Goal: Information Seeking & Learning: Find specific fact

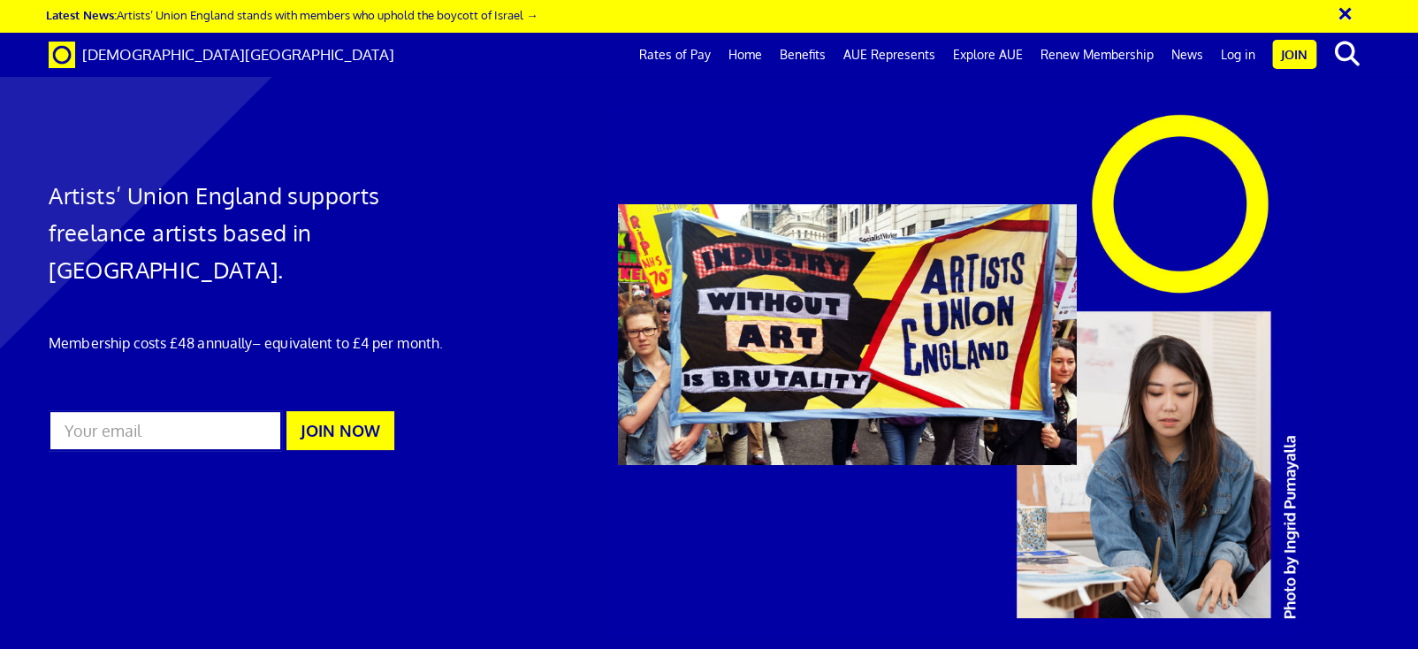
scroll to position [0, 16]
click at [679, 63] on link "Rates of Pay" at bounding box center [674, 55] width 89 height 44
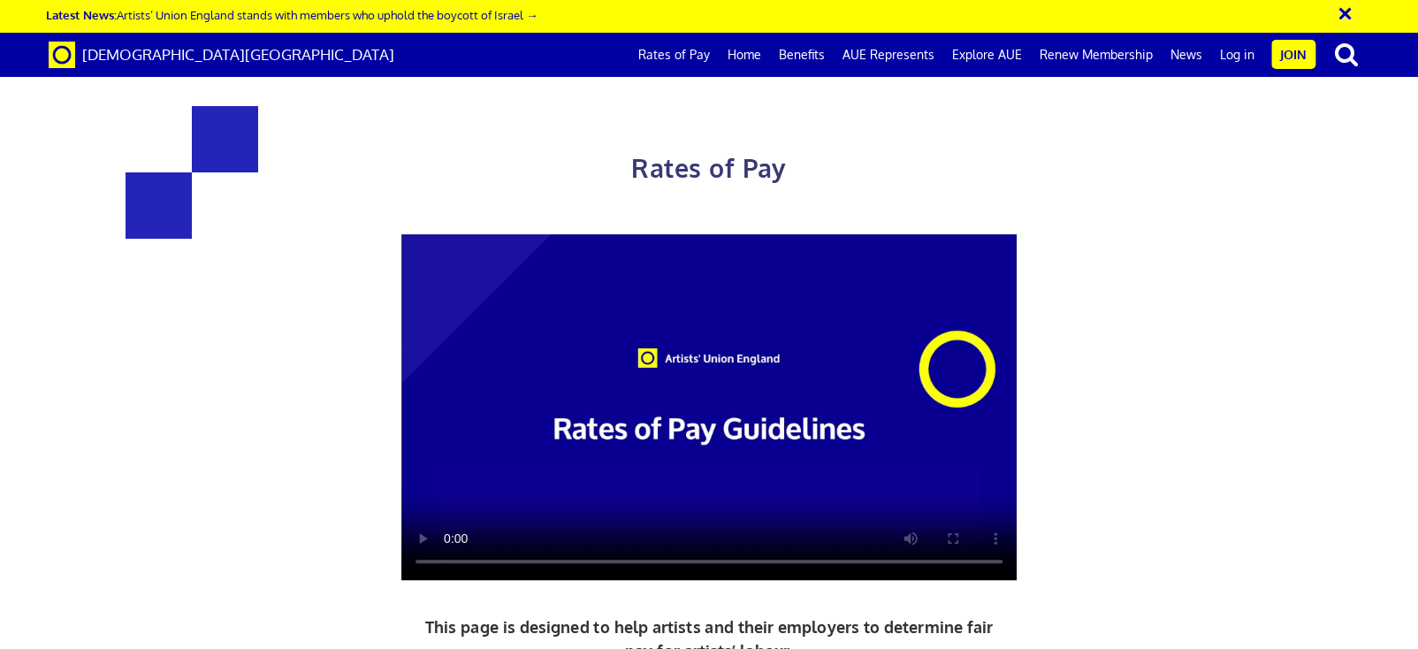
scroll to position [0, 16]
click at [1257, 129] on div "Rates of Pay This page is designed to help artists and their employers to deter…" at bounding box center [709, 474] width 1445 height 913
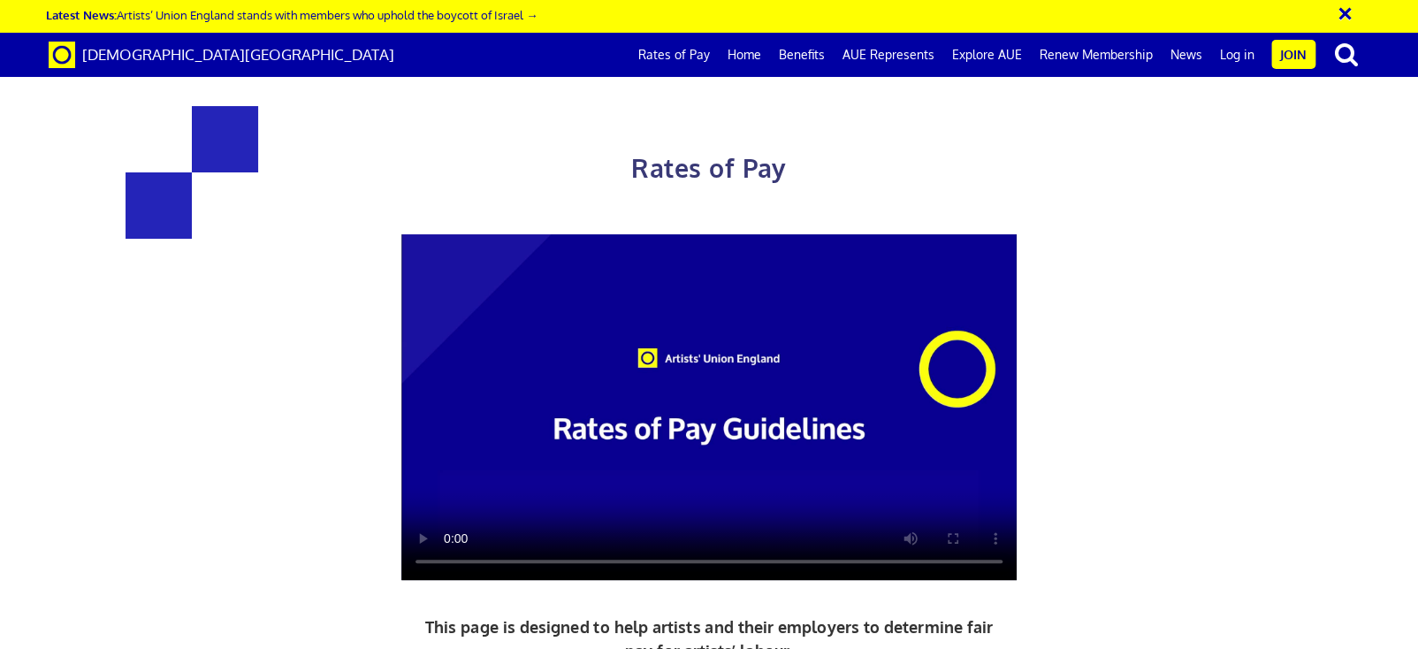
scroll to position [1041, 0]
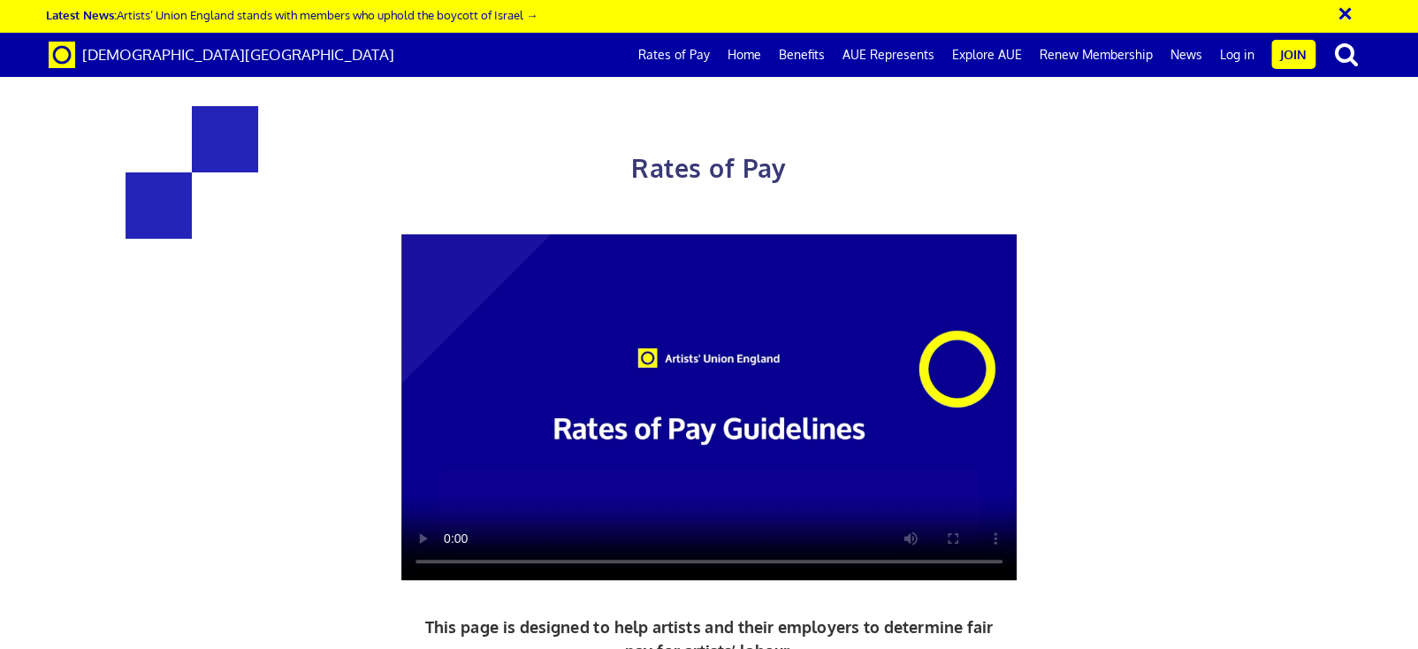
scroll to position [693, 0]
drag, startPoint x: 243, startPoint y: 623, endPoint x: 245, endPoint y: 643, distance: 20.4
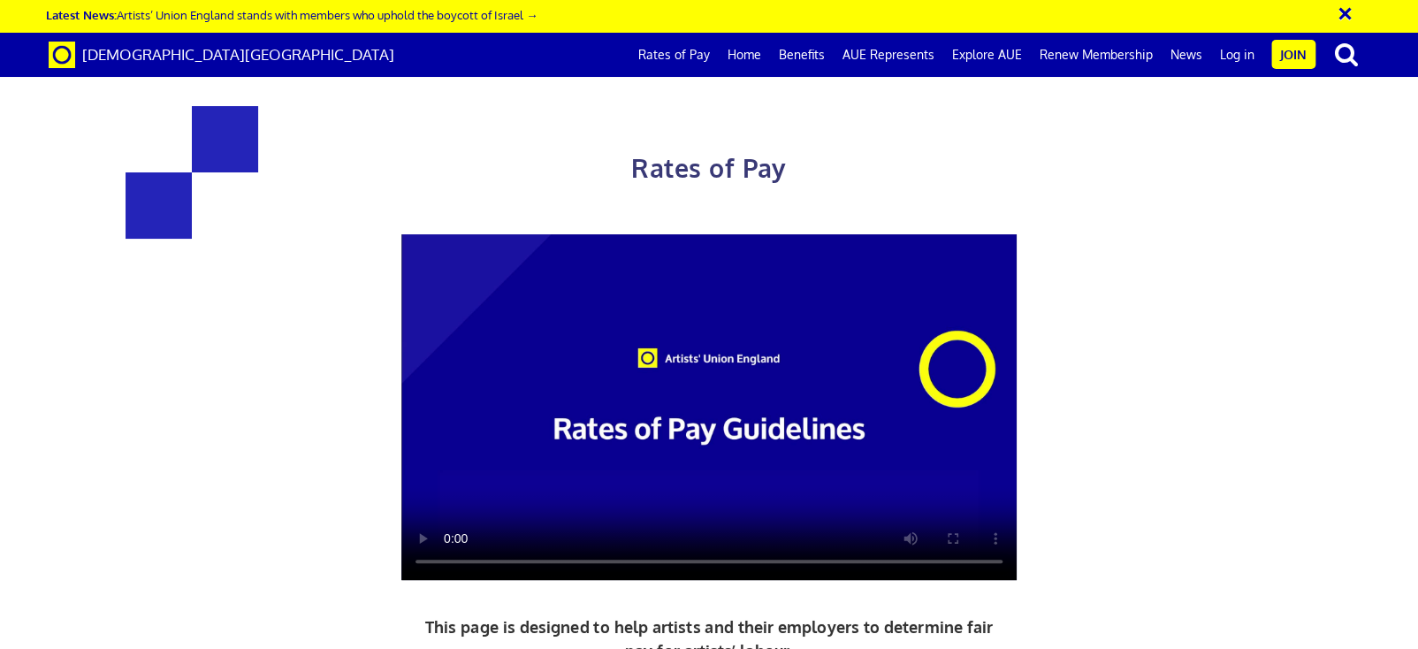
scroll to position [2342, 0]
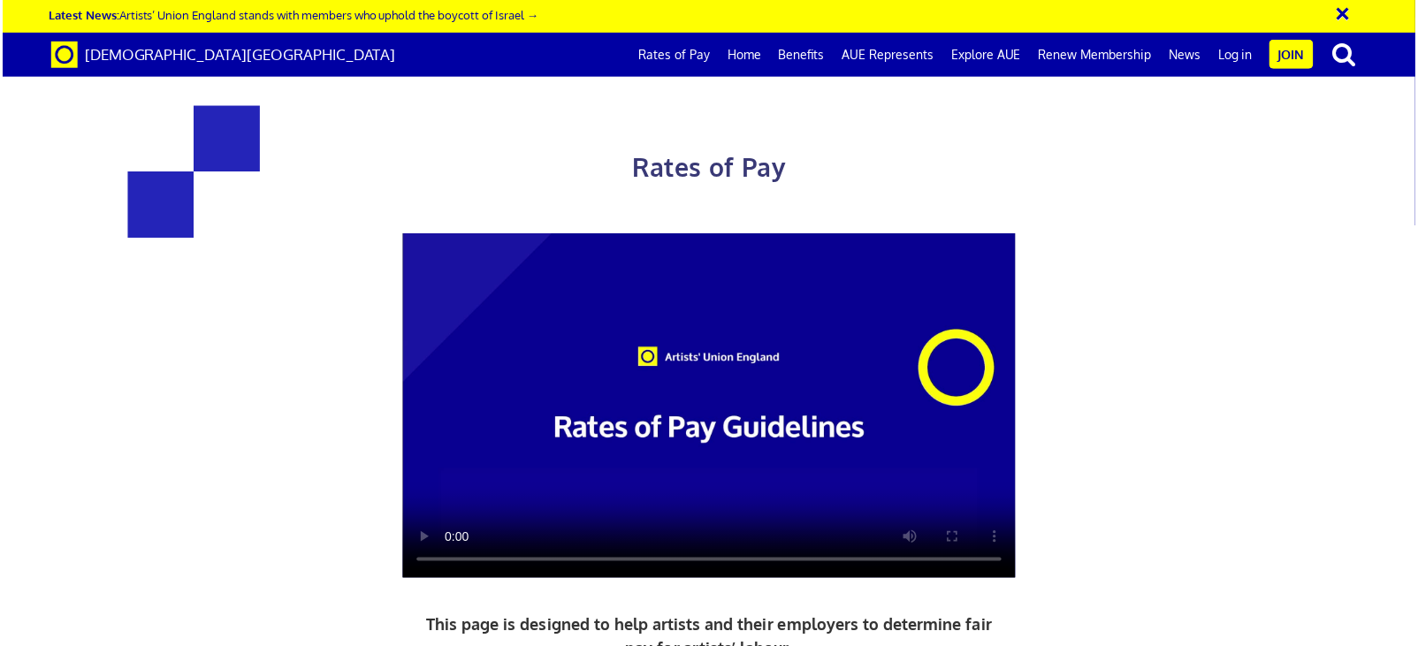
scroll to position [2273, 0]
